Goal: Information Seeking & Learning: Check status

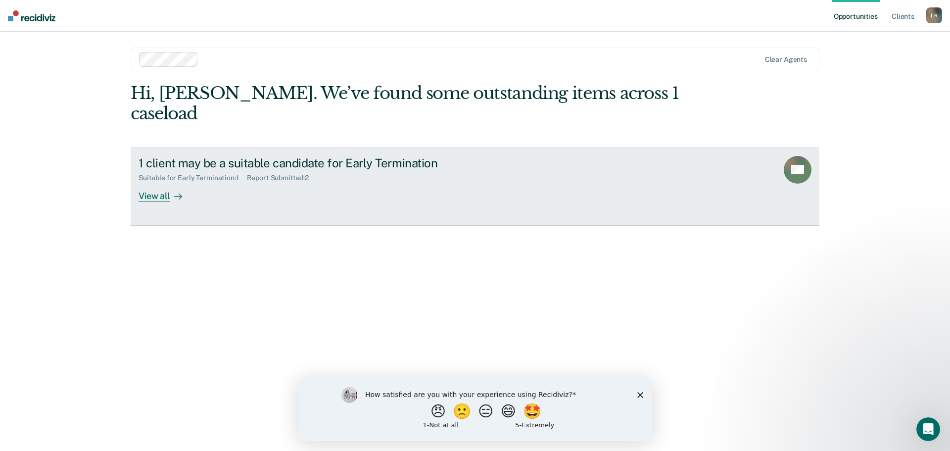
click at [272, 178] on div "1 client may be a suitable candidate for Early Termination Suitable for Early T…" at bounding box center [324, 179] width 371 height 46
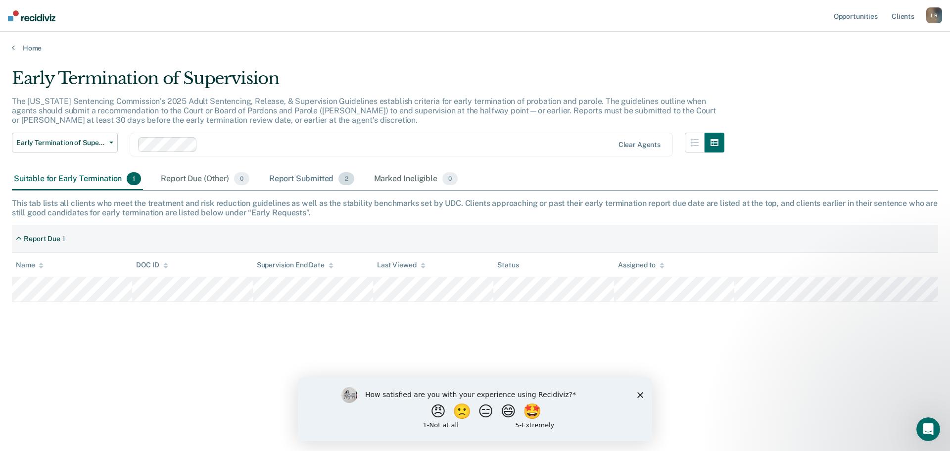
click at [297, 176] on div "Report Submitted 2" at bounding box center [311, 179] width 89 height 22
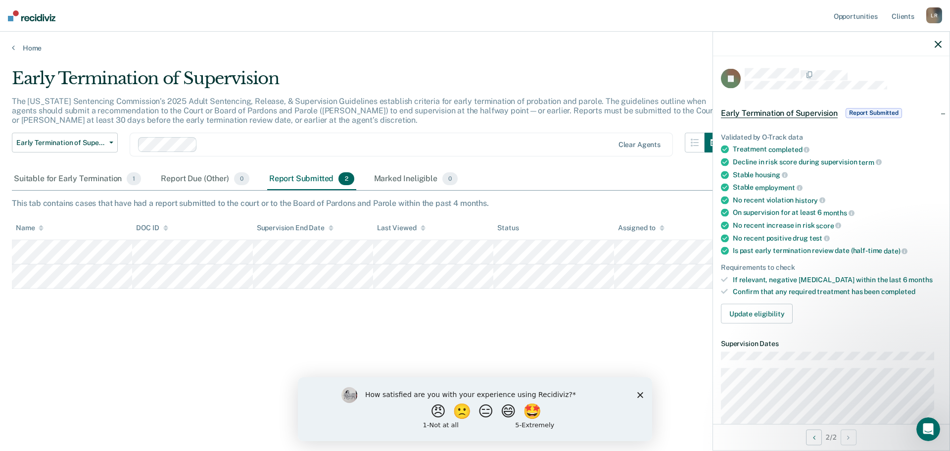
click at [601, 312] on div "Early Termination of Supervision The [US_STATE] Sentencing Commission’s 2025 Ad…" at bounding box center [475, 222] width 926 height 308
click at [602, 342] on div "Early Termination of Supervision The [US_STATE] Sentencing Commission’s 2025 Ad…" at bounding box center [475, 222] width 926 height 308
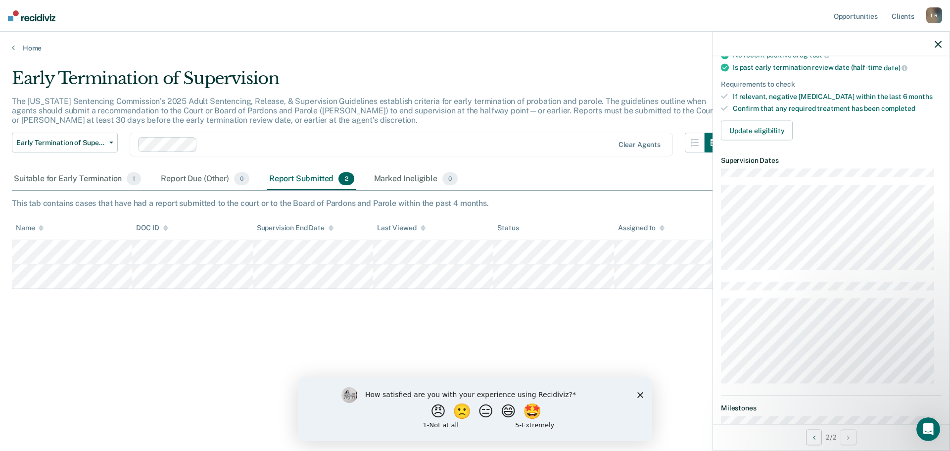
scroll to position [148, 0]
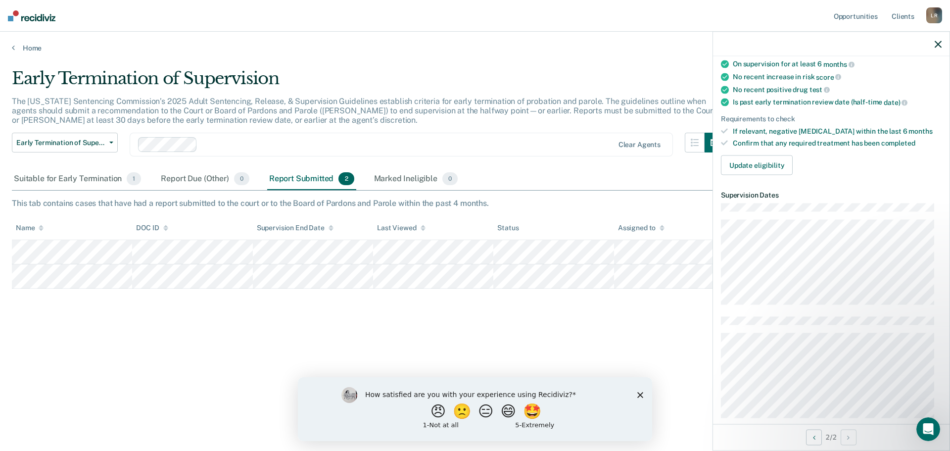
click at [575, 311] on div "Early Termination of Supervision The [US_STATE] Sentencing Commission’s 2025 Ad…" at bounding box center [475, 222] width 926 height 308
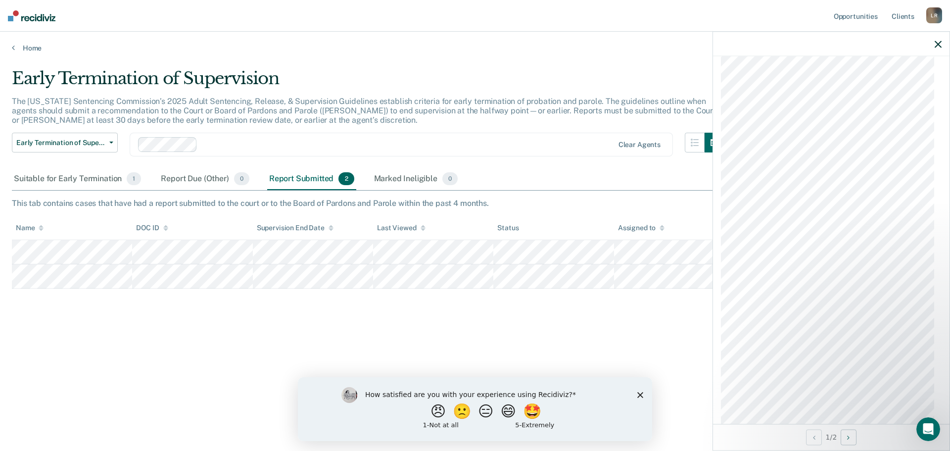
scroll to position [727, 0]
click at [933, 429] on div "Open Intercom Messenger" at bounding box center [926, 427] width 33 height 33
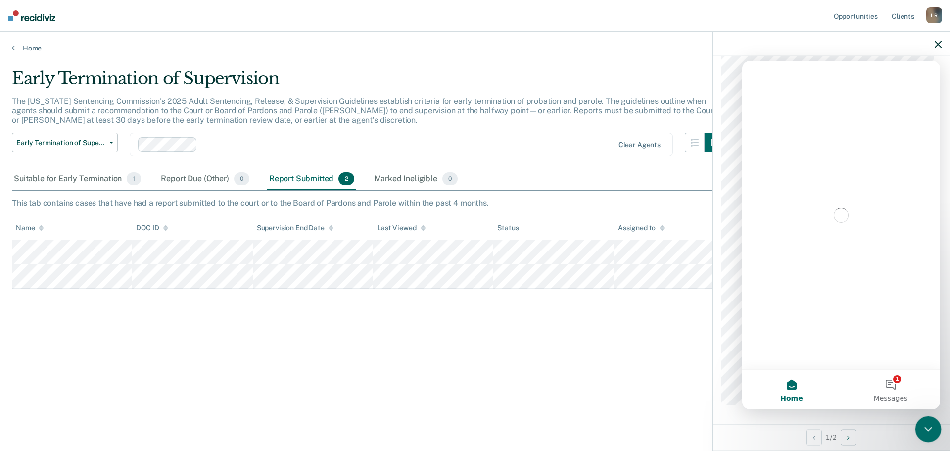
scroll to position [0, 0]
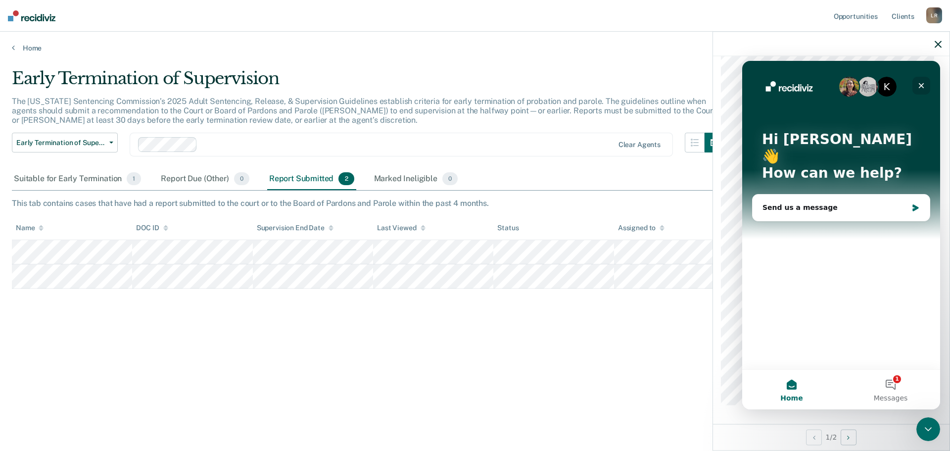
click at [922, 83] on icon "Close" at bounding box center [921, 86] width 8 height 8
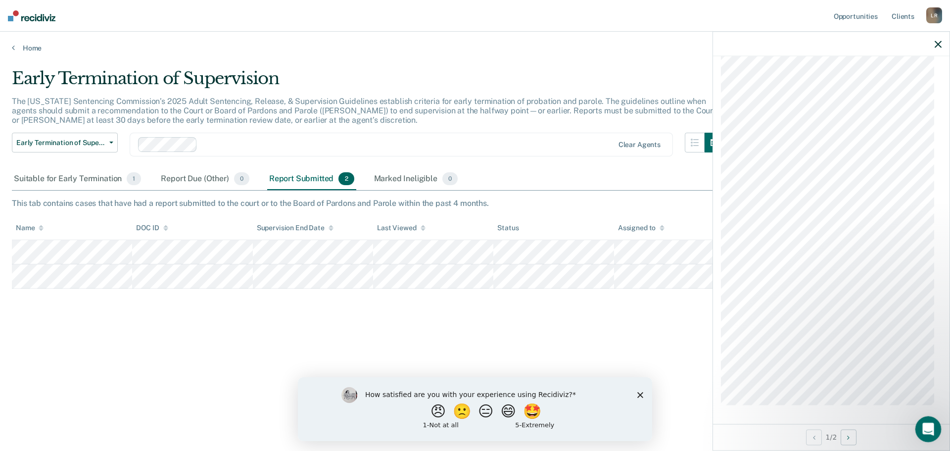
click at [920, 435] on div "Open Intercom Messenger" at bounding box center [926, 427] width 33 height 33
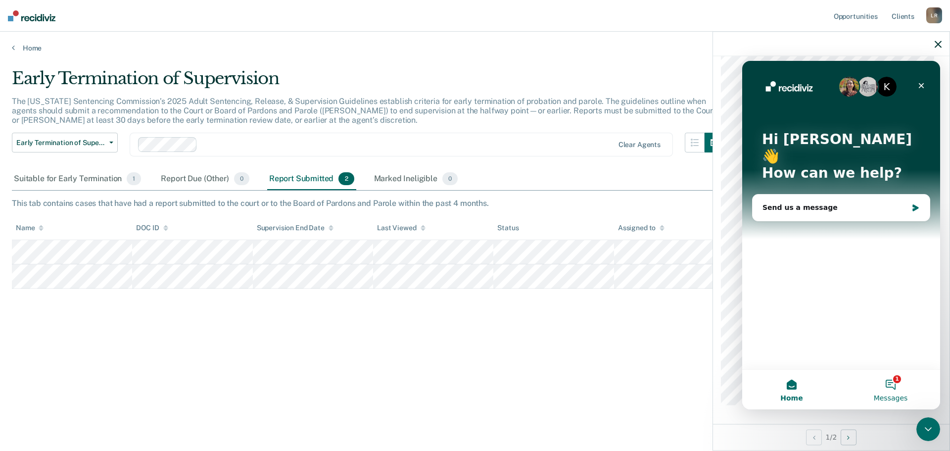
click at [901, 390] on button "1 Messages" at bounding box center [890, 390] width 99 height 40
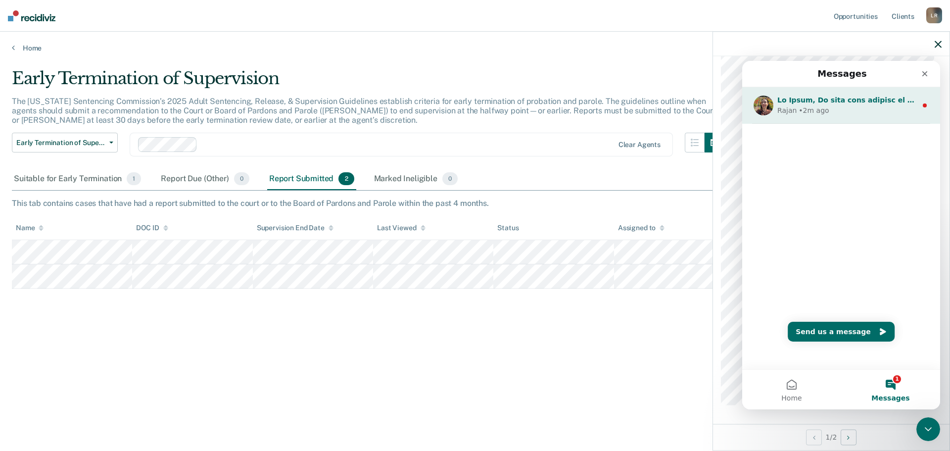
click at [877, 106] on div "Rajan • 2m ago" at bounding box center [847, 110] width 140 height 10
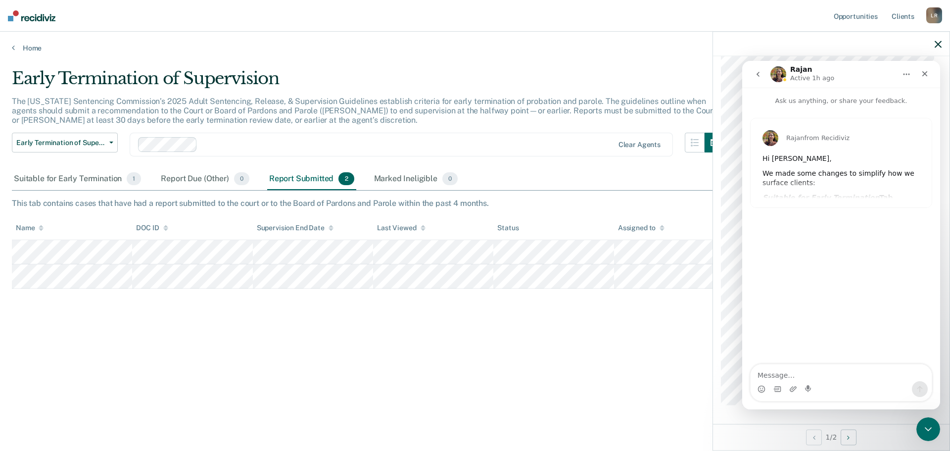
click at [861, 175] on div "We made some changes to simplify how we surface clients:" at bounding box center [840, 178] width 157 height 19
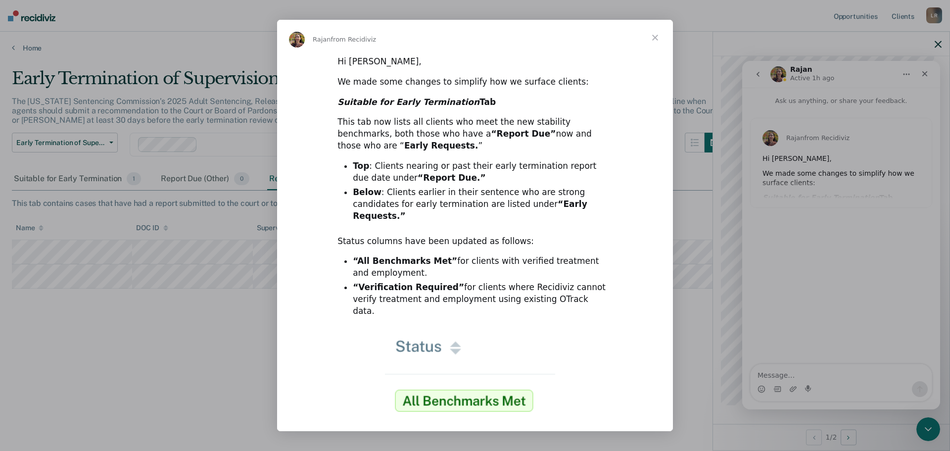
click at [656, 35] on span "Close" at bounding box center [655, 38] width 36 height 36
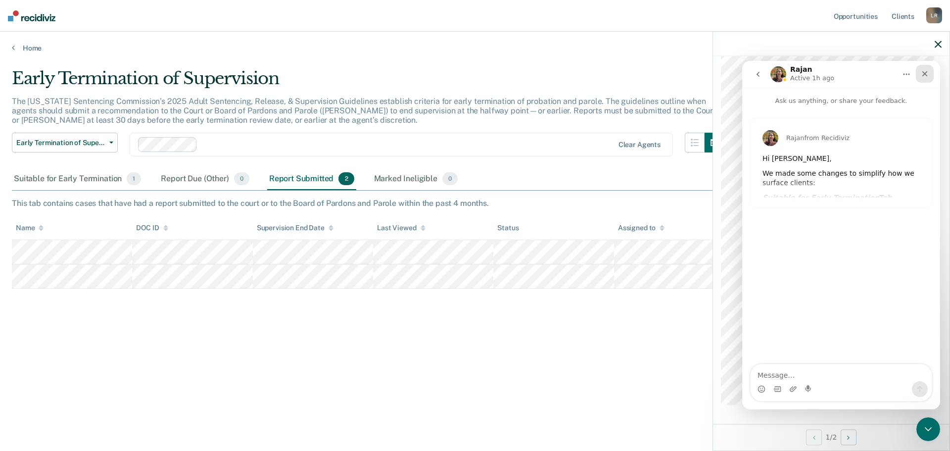
click at [926, 77] on icon "Close" at bounding box center [925, 74] width 8 height 8
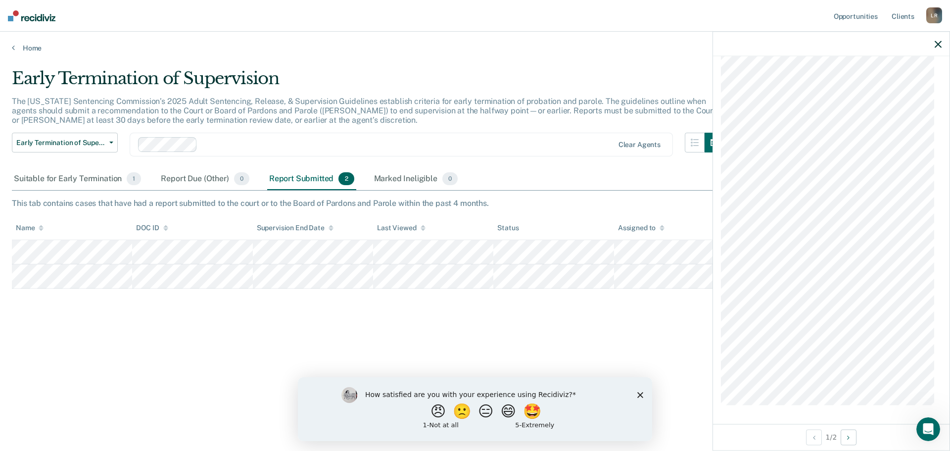
click at [939, 45] on icon "button" at bounding box center [938, 44] width 7 height 7
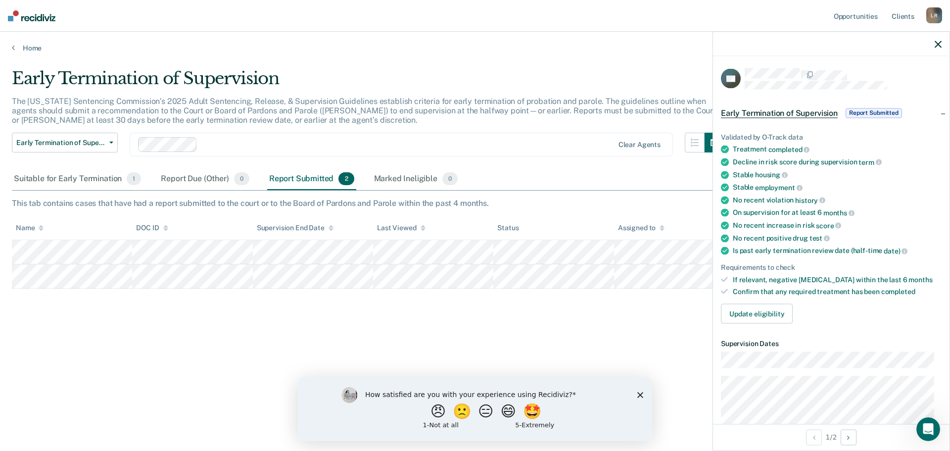
click at [95, 204] on div "This tab contains cases that have had a report submitted to the court or to the…" at bounding box center [475, 202] width 926 height 9
click at [80, 174] on div "Suitable for Early Termination 1" at bounding box center [77, 179] width 131 height 22
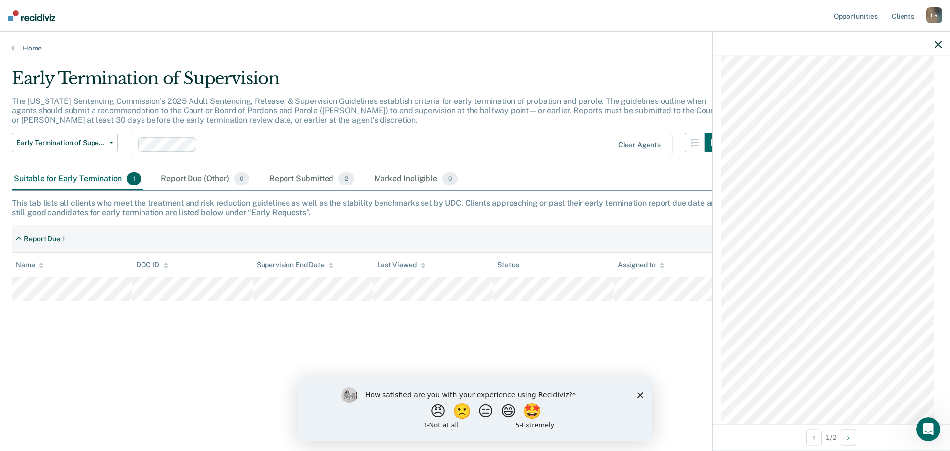
scroll to position [727, 0]
click at [859, 434] on div "1 / 2" at bounding box center [831, 436] width 236 height 26
click at [848, 437] on icon "Next Opportunity" at bounding box center [848, 436] width 2 height 7
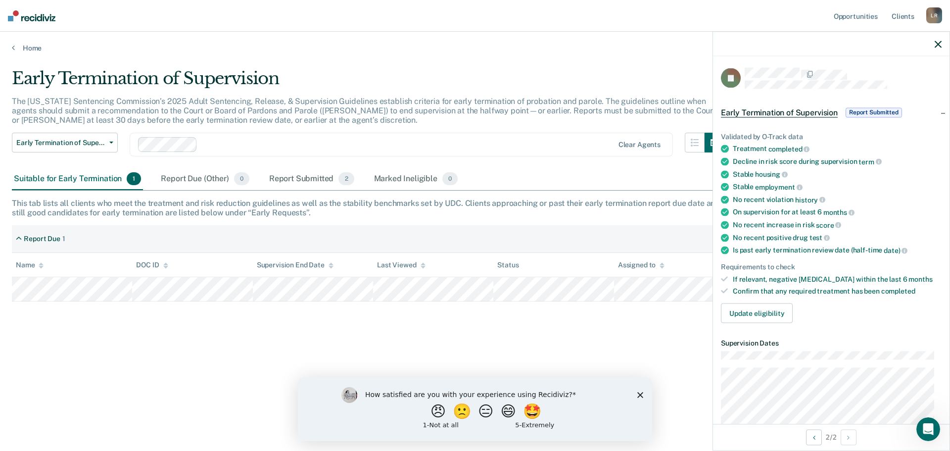
scroll to position [0, 0]
click at [898, 110] on span "Report Submitted" at bounding box center [873, 113] width 56 height 10
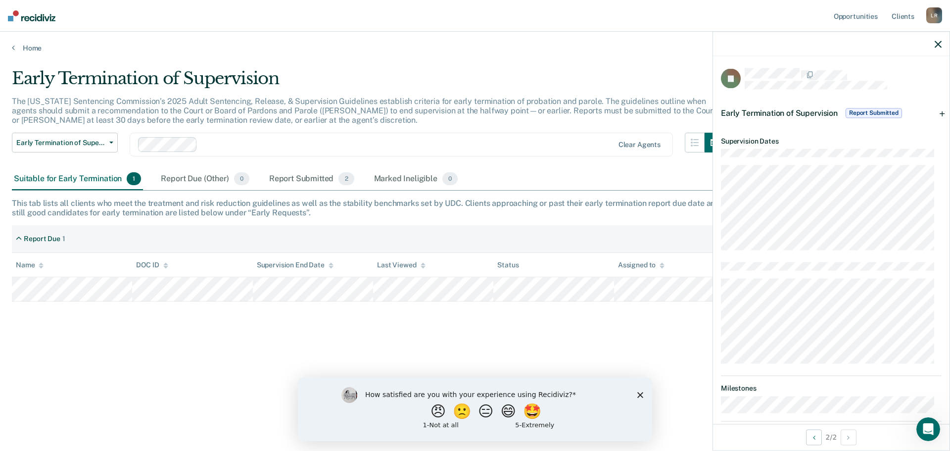
click at [884, 112] on span "Report Submitted" at bounding box center [873, 113] width 56 height 10
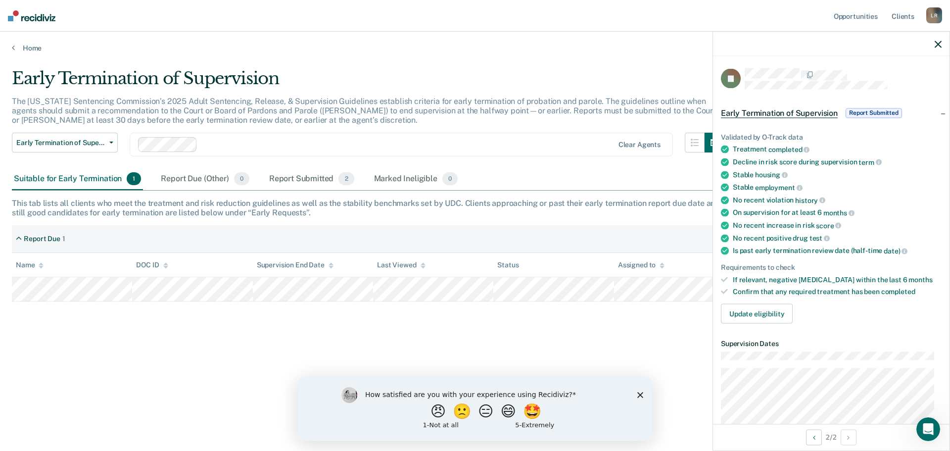
click at [884, 112] on span "Report Submitted" at bounding box center [873, 113] width 56 height 10
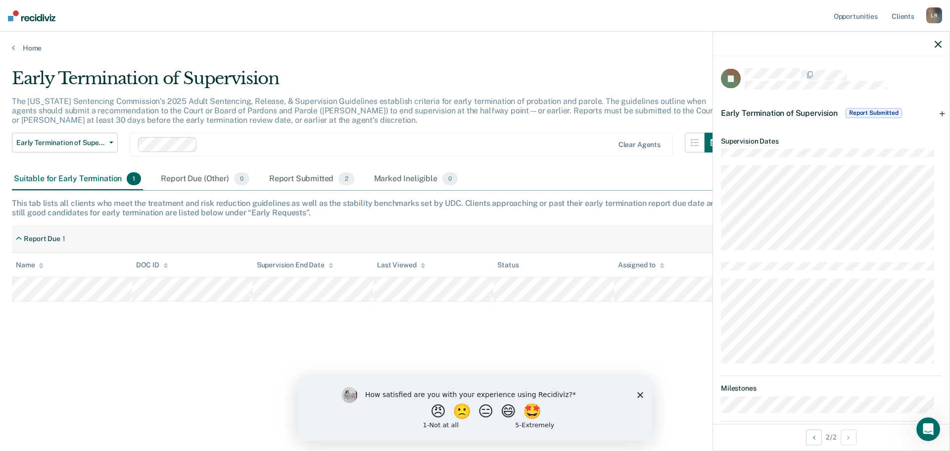
click at [884, 110] on span "Report Submitted" at bounding box center [873, 113] width 56 height 10
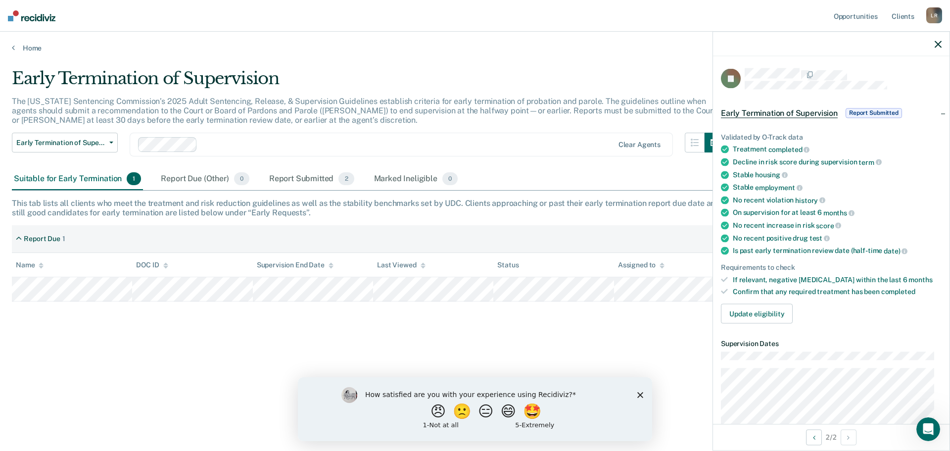
click at [934, 37] on div at bounding box center [831, 44] width 236 height 25
click at [935, 43] on icon "button" at bounding box center [938, 44] width 7 height 7
